Goal: Information Seeking & Learning: Learn about a topic

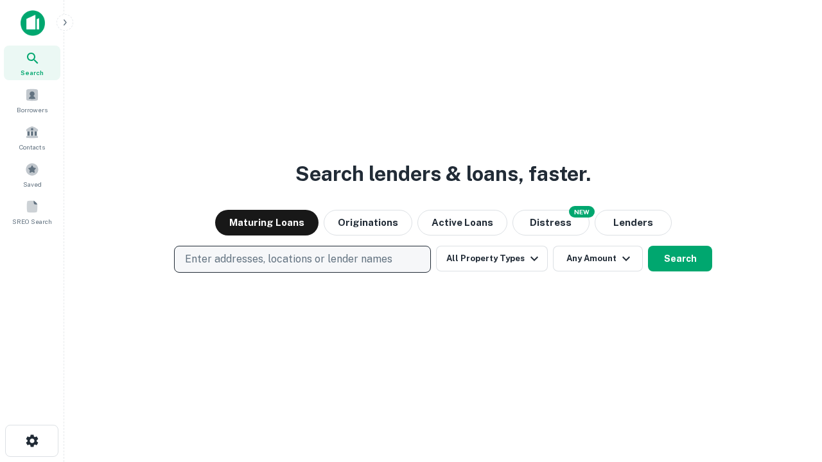
click at [302, 260] on p "Enter addresses, locations or lender names" at bounding box center [288, 259] width 207 height 15
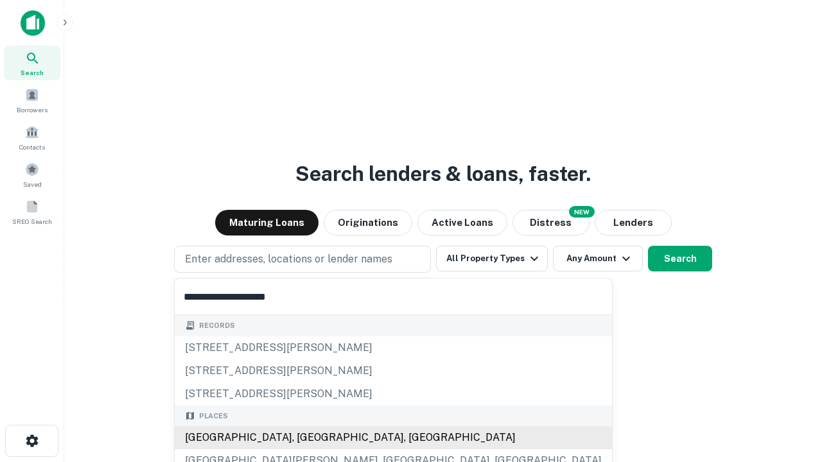
click at [307, 438] on div "[GEOGRAPHIC_DATA], [GEOGRAPHIC_DATA], [GEOGRAPHIC_DATA]" at bounding box center [393, 438] width 437 height 23
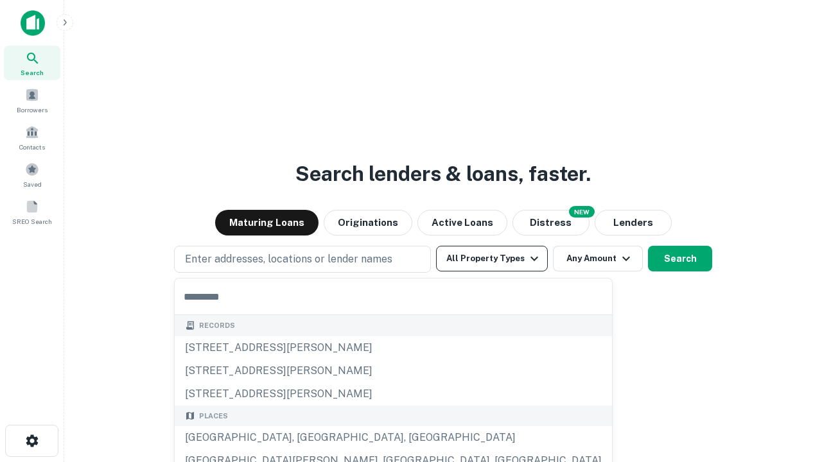
click at [492, 259] on button "All Property Types" at bounding box center [492, 259] width 112 height 26
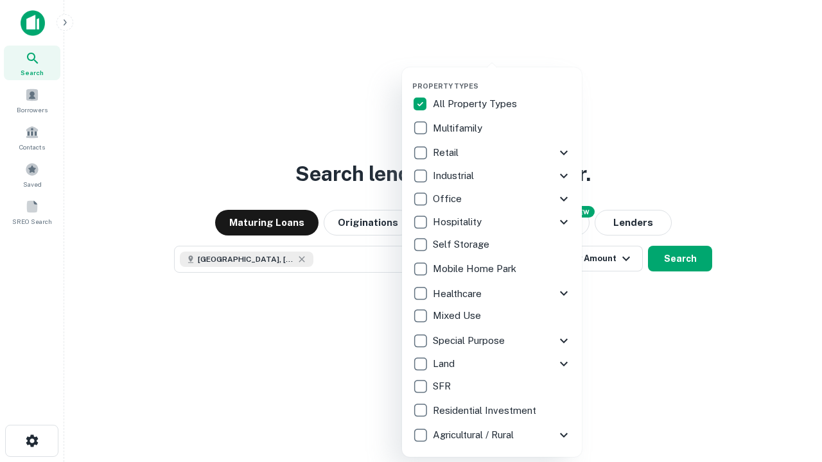
click at [502, 78] on button "button" at bounding box center [502, 78] width 180 height 1
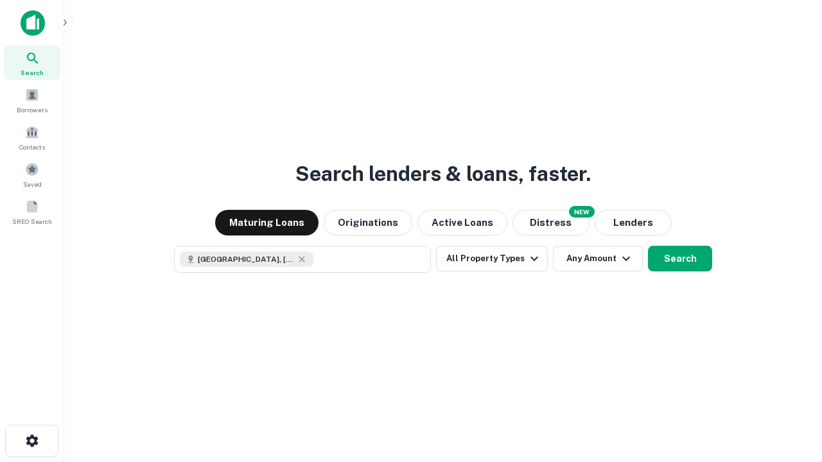
scroll to position [21, 0]
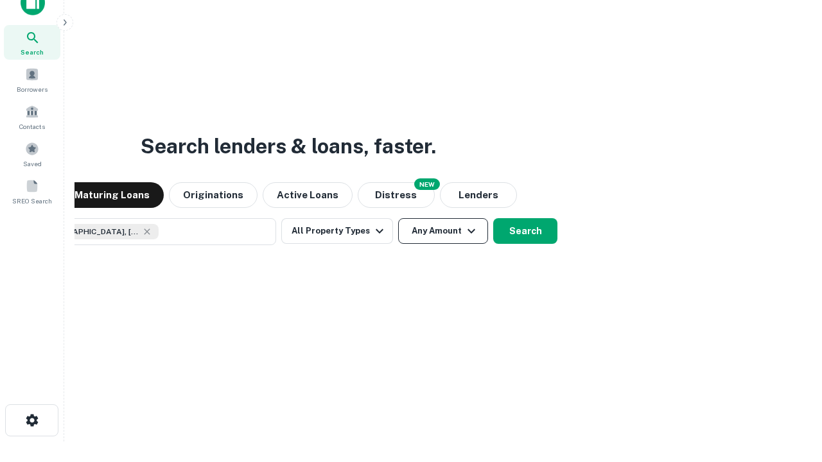
click at [398, 218] on button "Any Amount" at bounding box center [443, 231] width 90 height 26
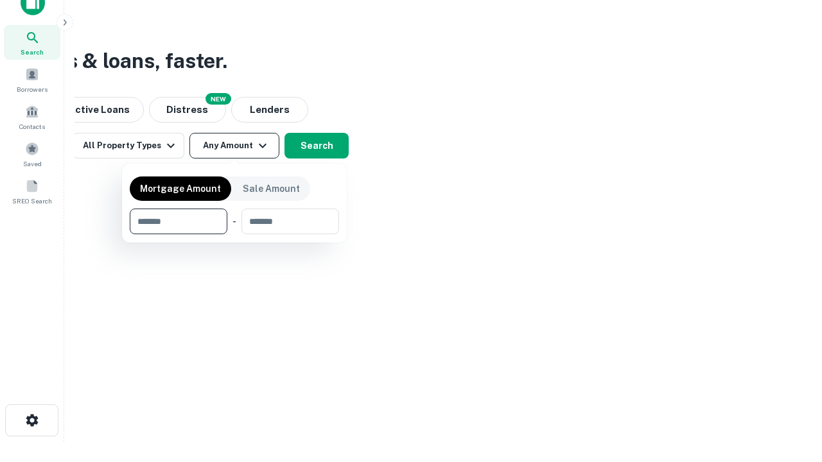
type input "*******"
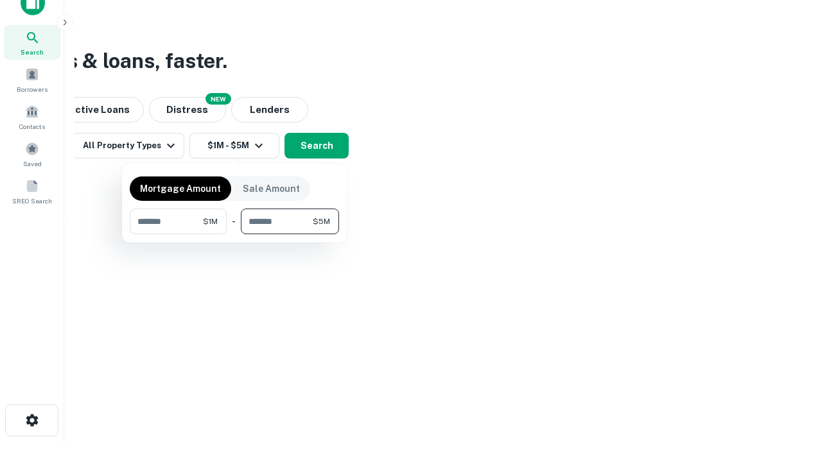
type input "*******"
click at [234, 234] on button "button" at bounding box center [234, 234] width 209 height 1
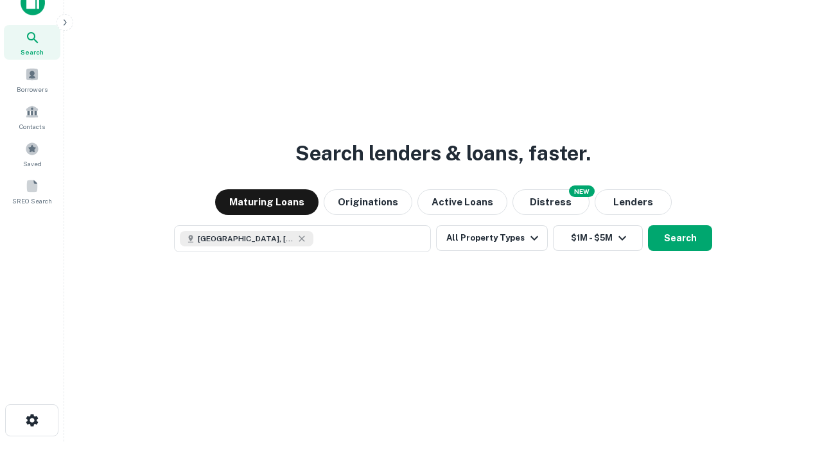
scroll to position [0, 0]
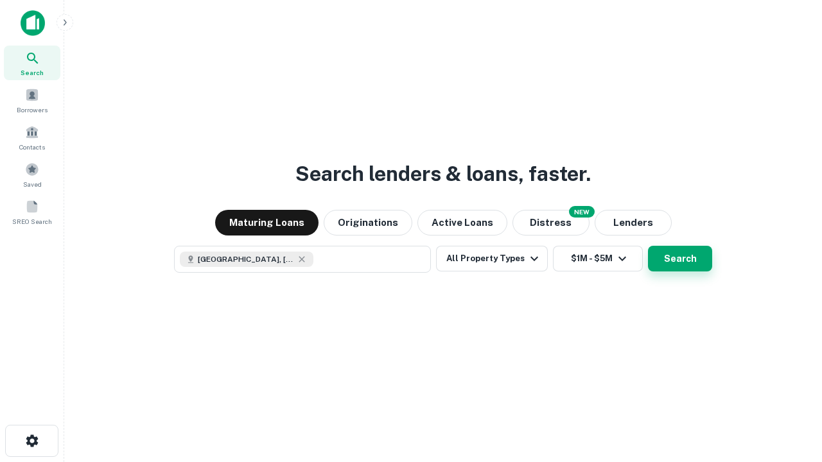
click at [648, 246] on button "Search" at bounding box center [680, 259] width 64 height 26
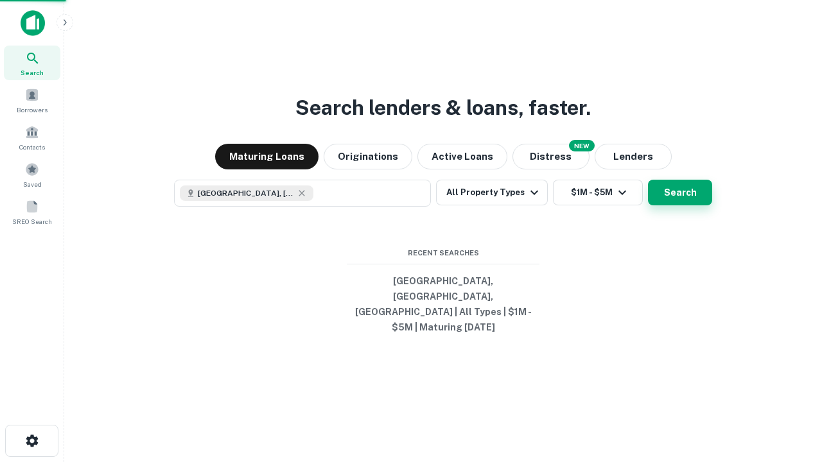
scroll to position [0, 237]
